Goal: Information Seeking & Learning: Learn about a topic

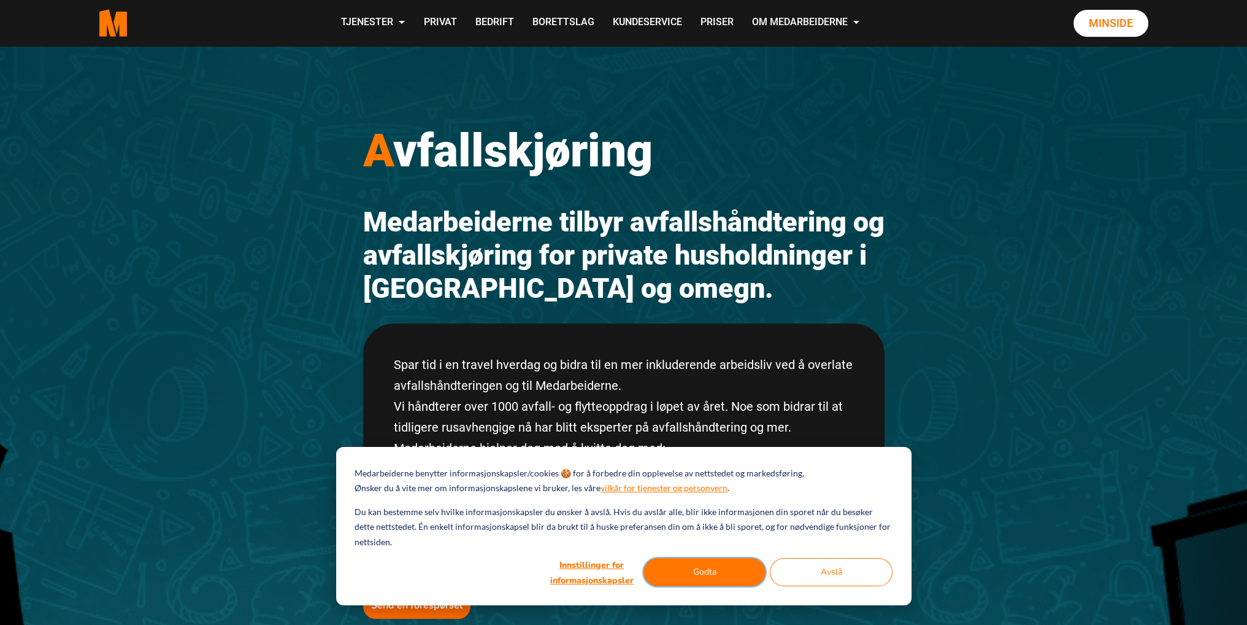
click at [702, 585] on button "Godta" at bounding box center [705, 572] width 123 height 28
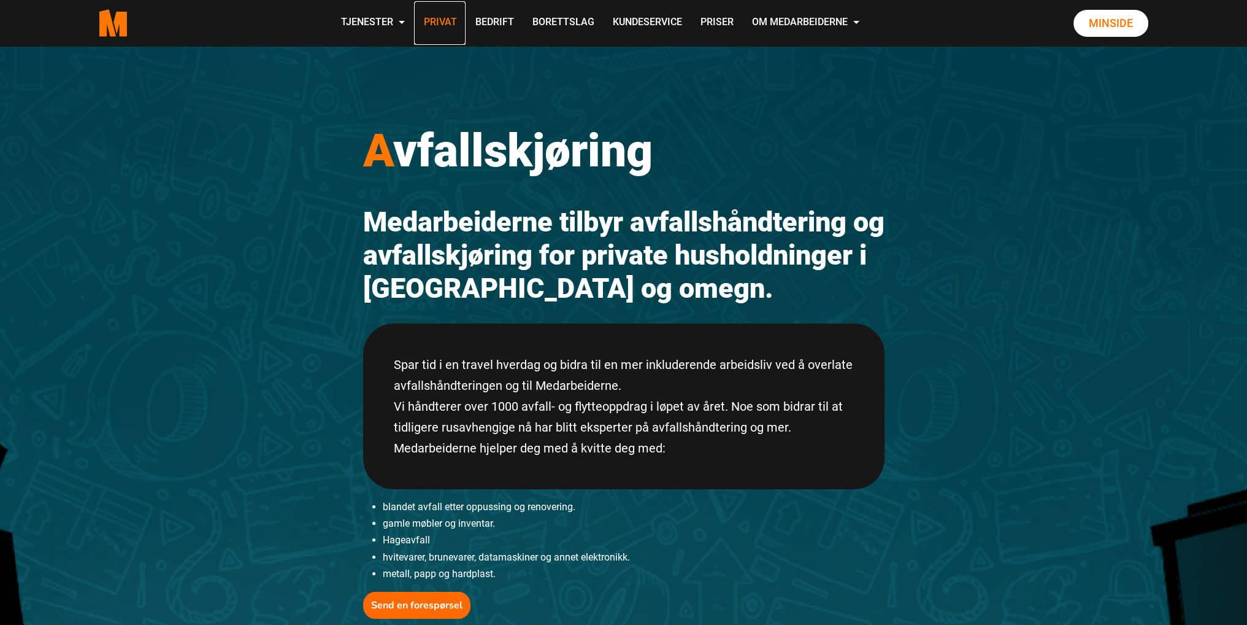
click at [445, 23] on link "Privat" at bounding box center [440, 23] width 52 height 44
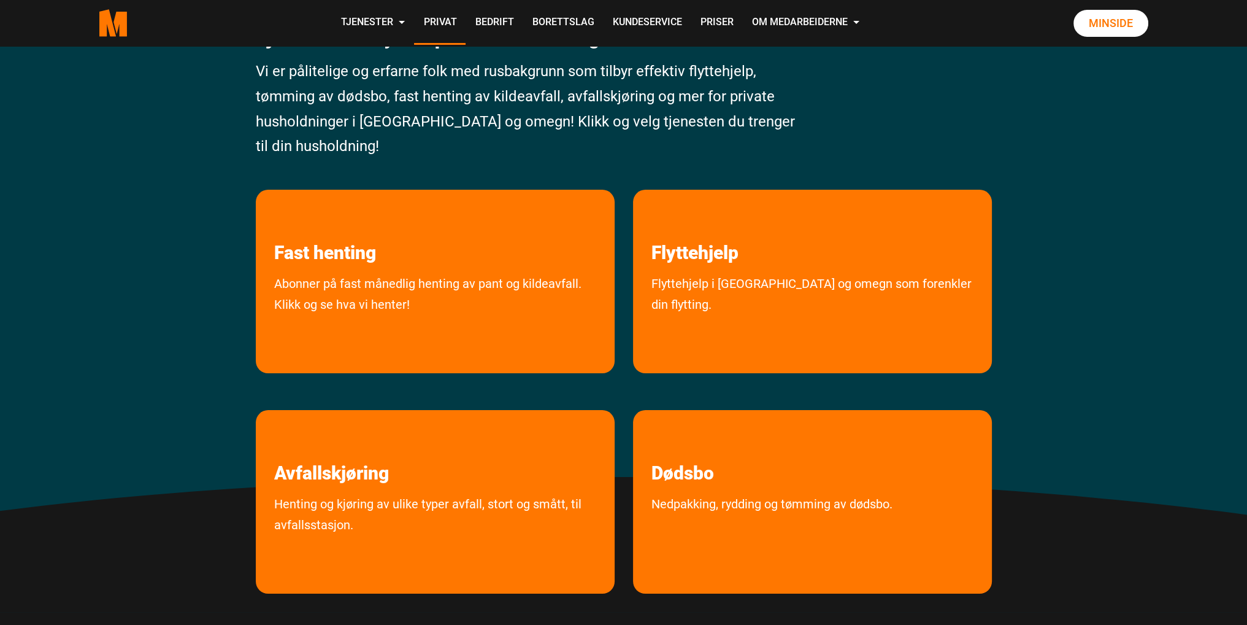
scroll to position [184, 0]
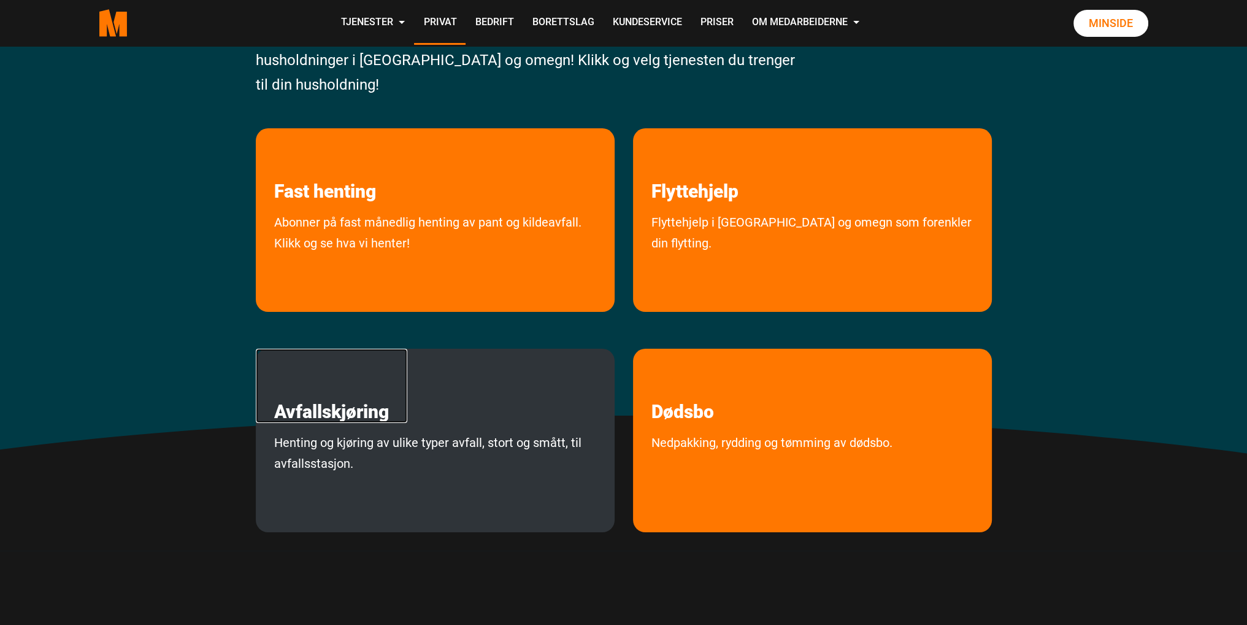
click at [341, 415] on link "Avfallskjøring" at bounding box center [332, 385] width 152 height 74
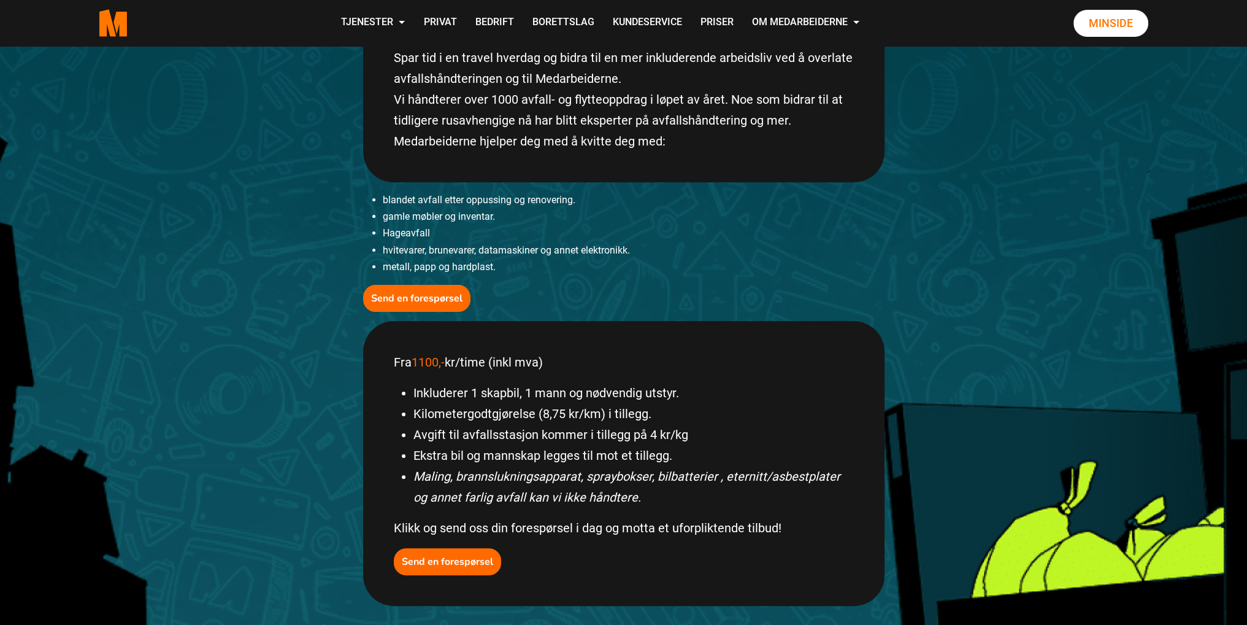
scroll to position [123, 0]
